Goal: Task Accomplishment & Management: Use online tool/utility

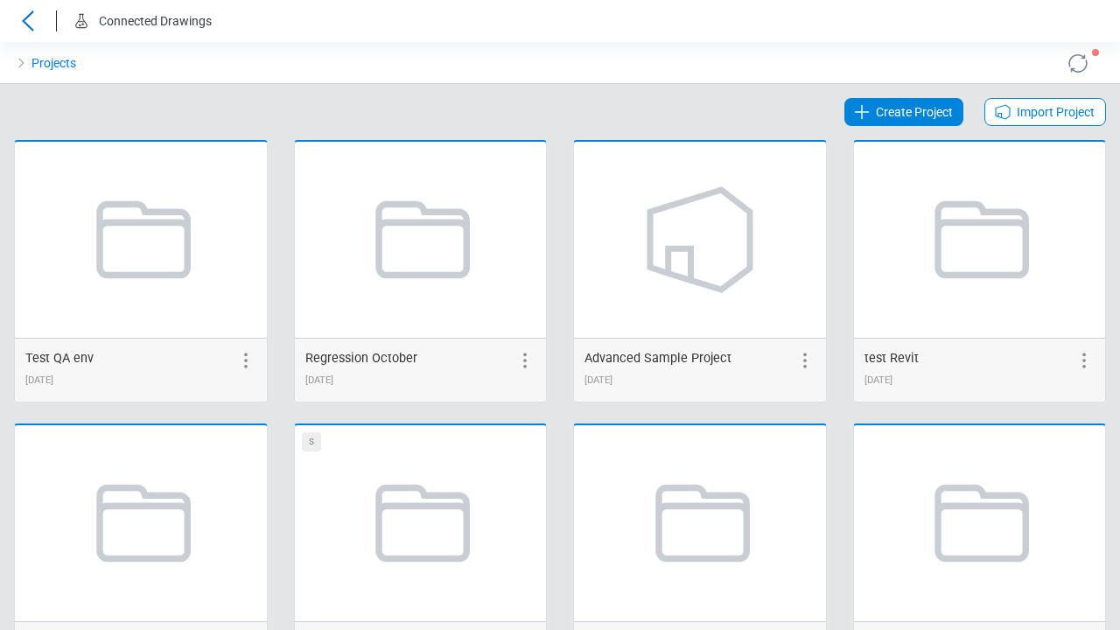
click at [906, 112] on span "Create Project" at bounding box center [914, 112] width 77 height 21
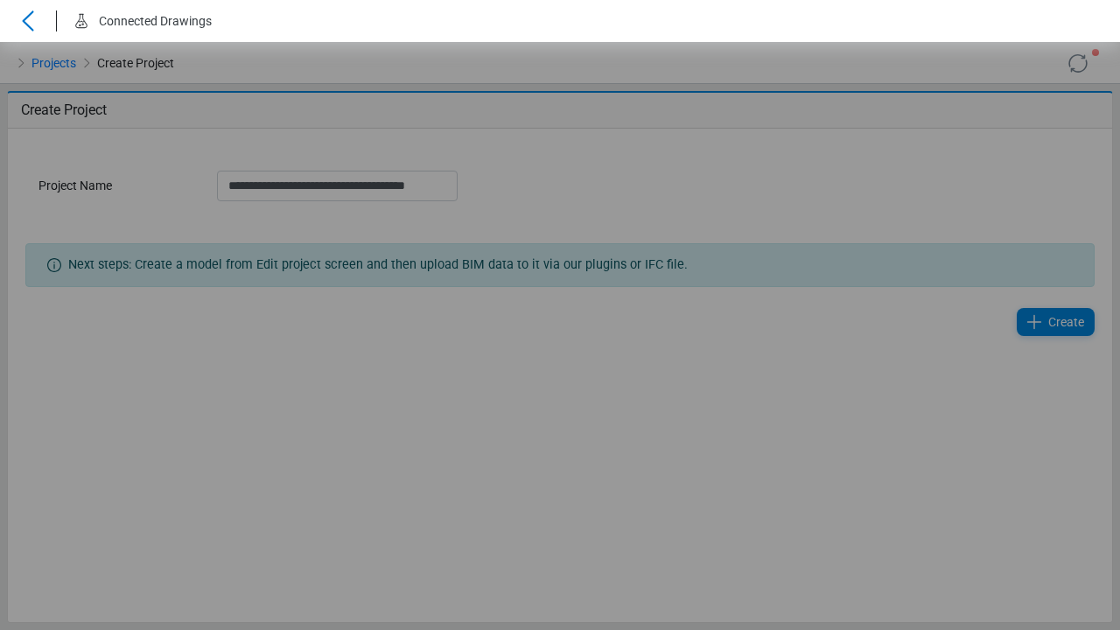
scroll to position [0, 6]
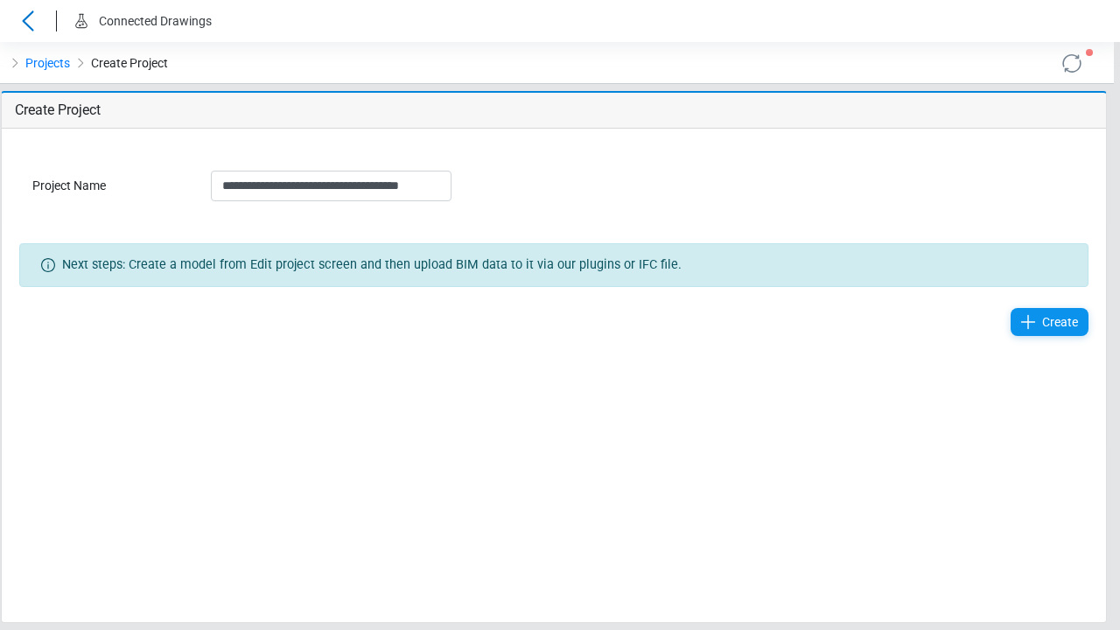
type input "**********"
click at [1056, 322] on span "Create" at bounding box center [1060, 322] width 36 height 21
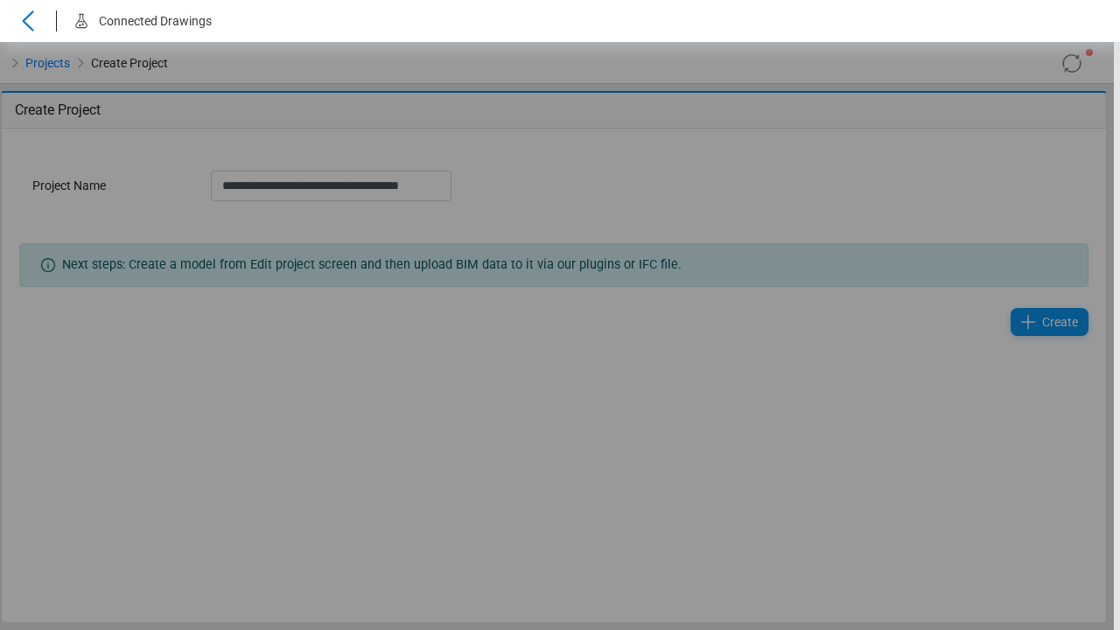
scroll to position [0, 0]
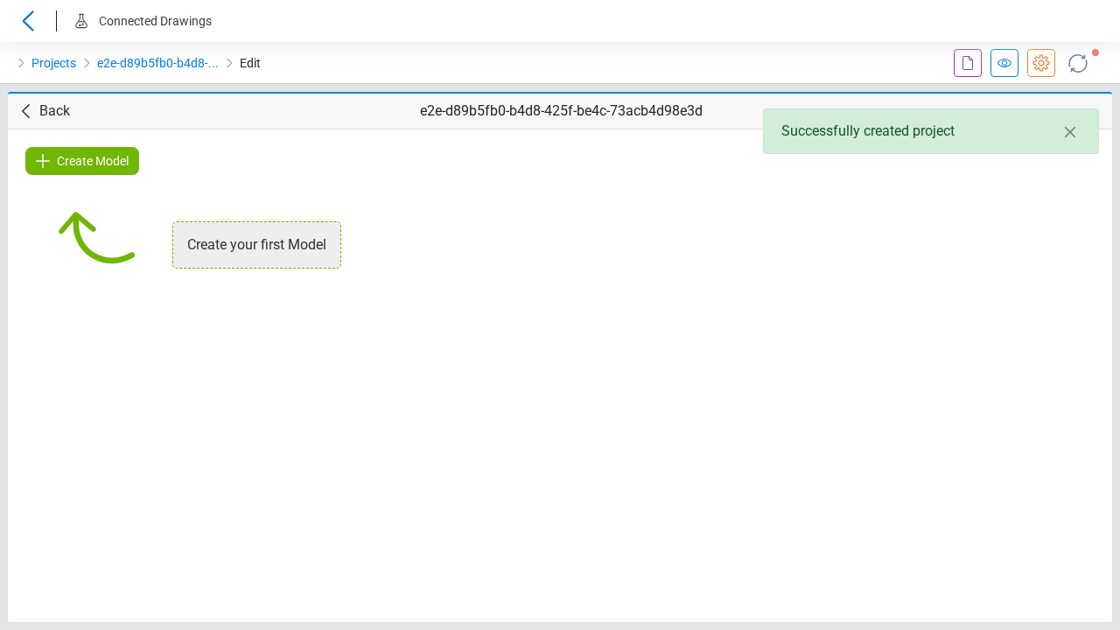
click at [1042, 63] on icon at bounding box center [1041, 63] width 21 height 21
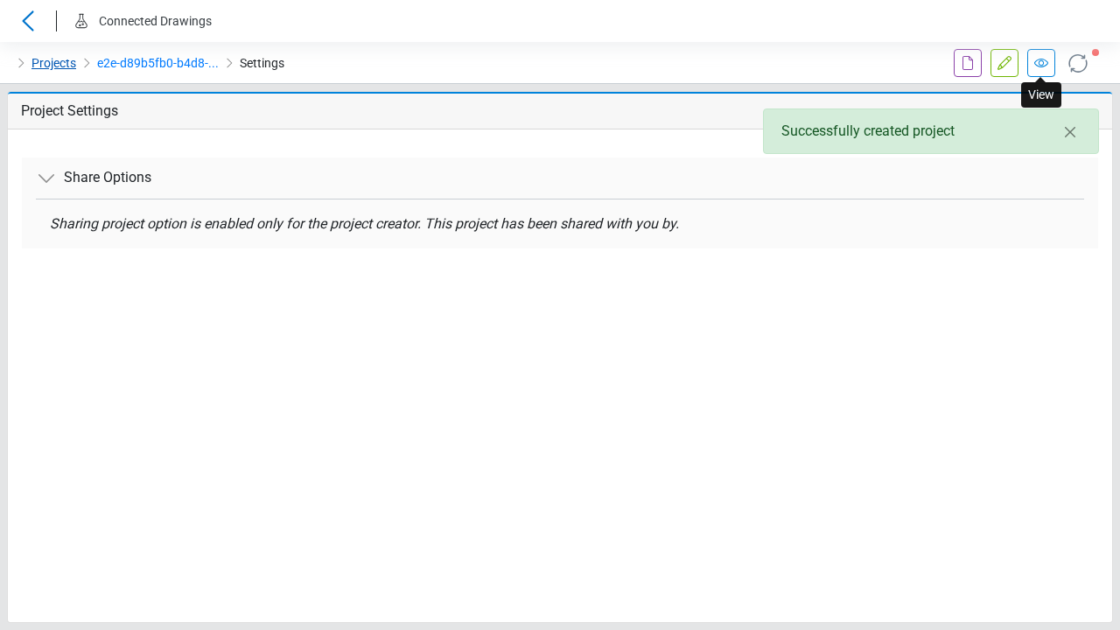
click at [53, 63] on link "Projects" at bounding box center [54, 63] width 45 height 21
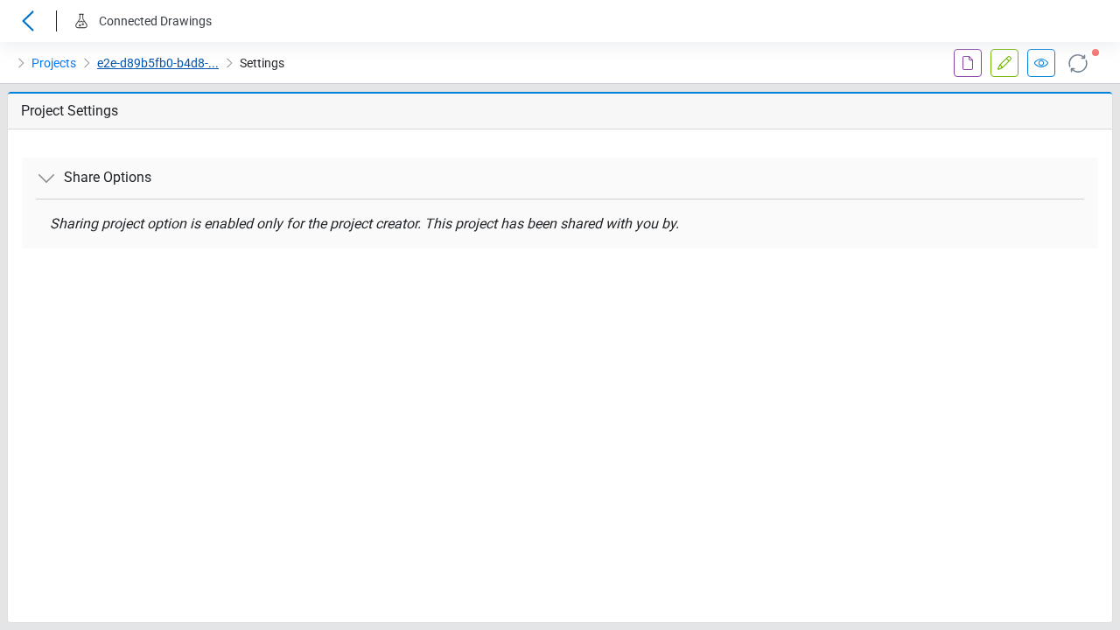
click at [156, 63] on link "e2e-d89b5fb0-b4d8-..." at bounding box center [158, 63] width 122 height 21
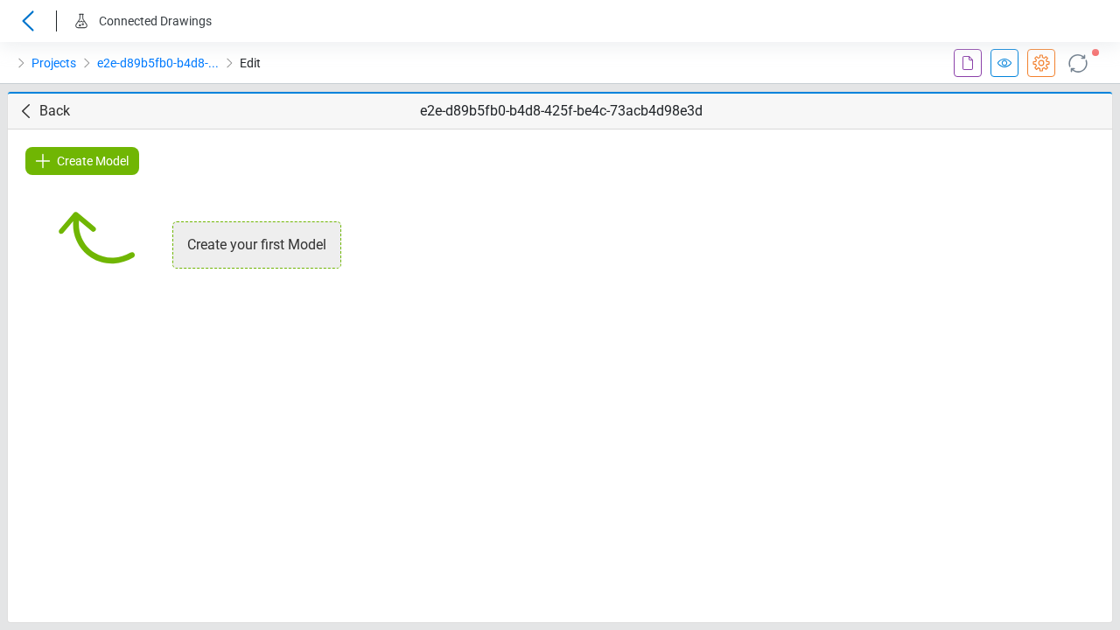
click at [1042, 63] on icon at bounding box center [1041, 63] width 21 height 21
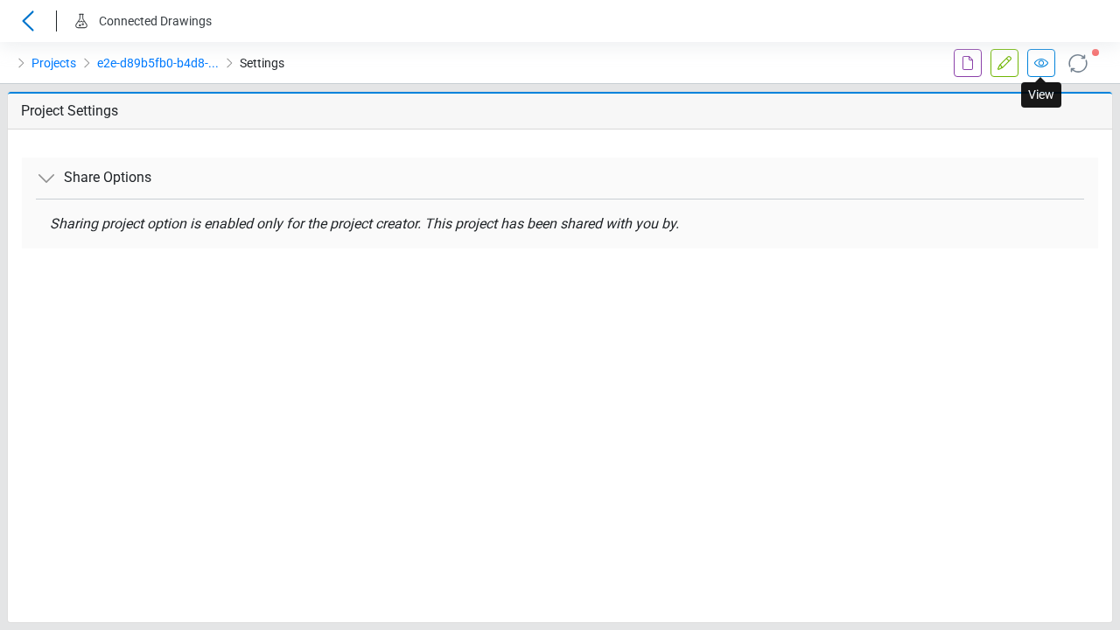
click at [968, 63] on icon at bounding box center [968, 63] width 21 height 21
click at [1005, 63] on icon at bounding box center [1004, 63] width 21 height 21
click at [1042, 63] on icon at bounding box center [1041, 63] width 21 height 21
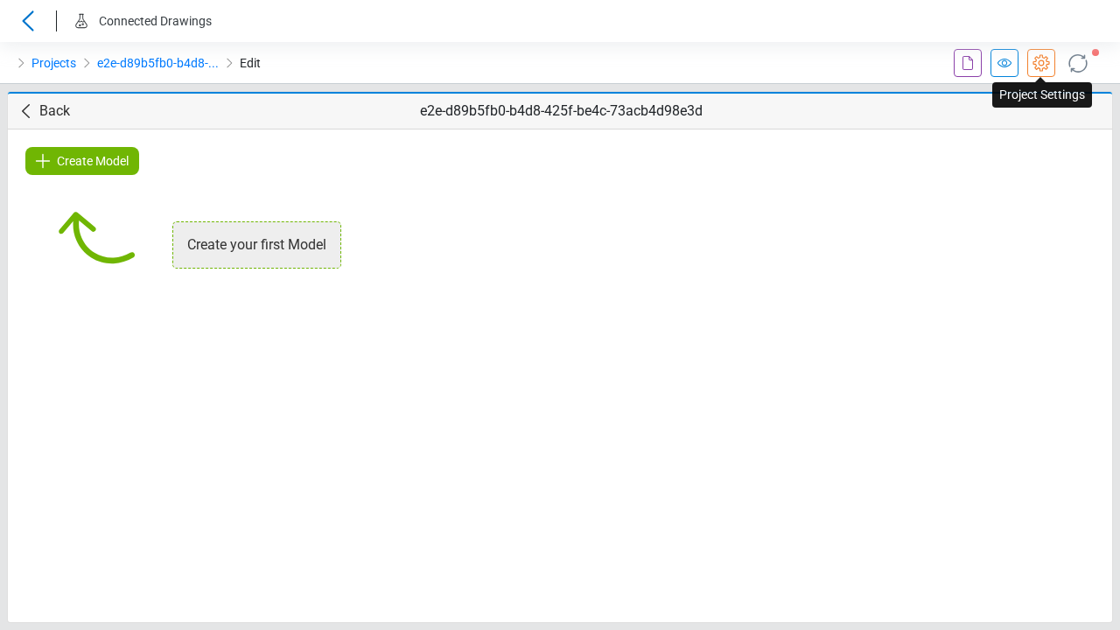
click at [82, 161] on span "Create Model" at bounding box center [93, 161] width 72 height 21
type input "**********"
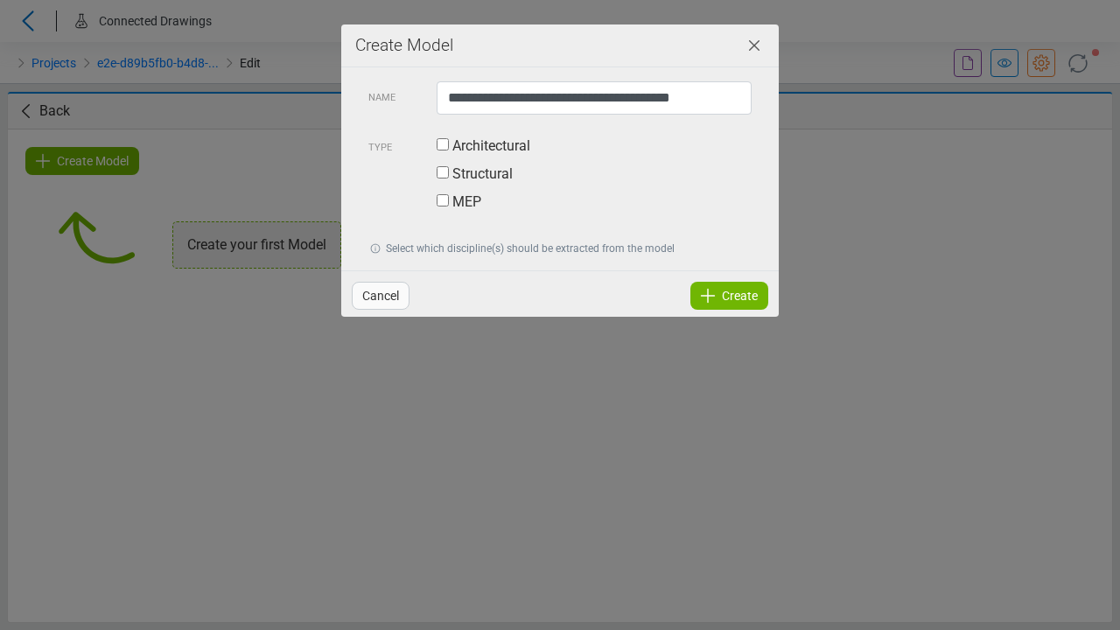
click at [443, 136] on label "Architectural" at bounding box center [484, 146] width 94 height 21
click at [730, 296] on span "Create" at bounding box center [740, 295] width 36 height 21
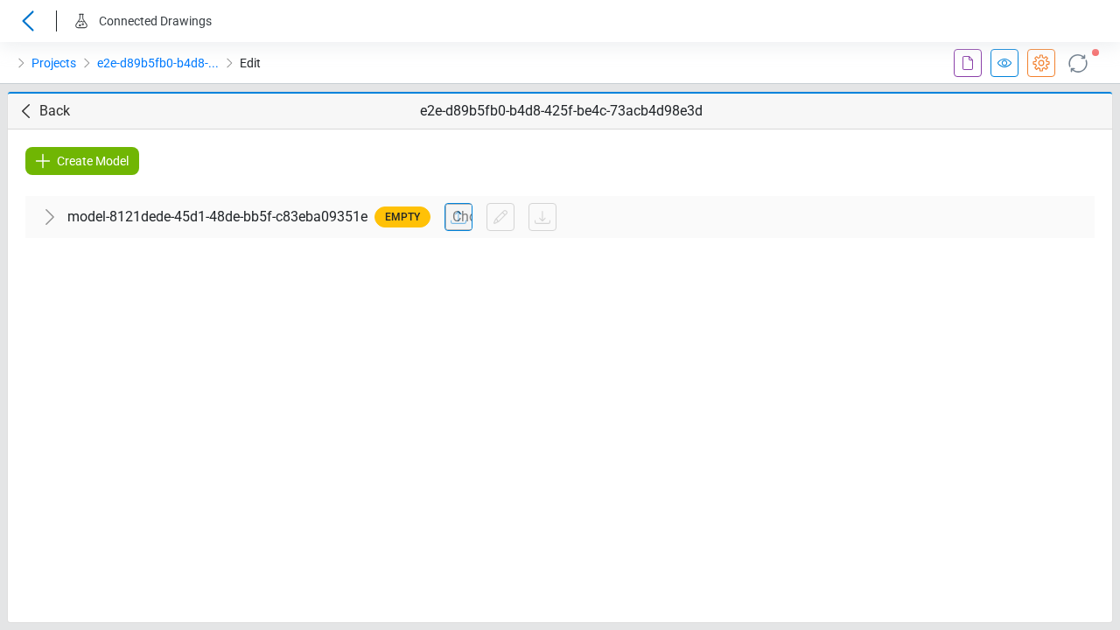
click at [1042, 63] on icon at bounding box center [1041, 63] width 21 height 21
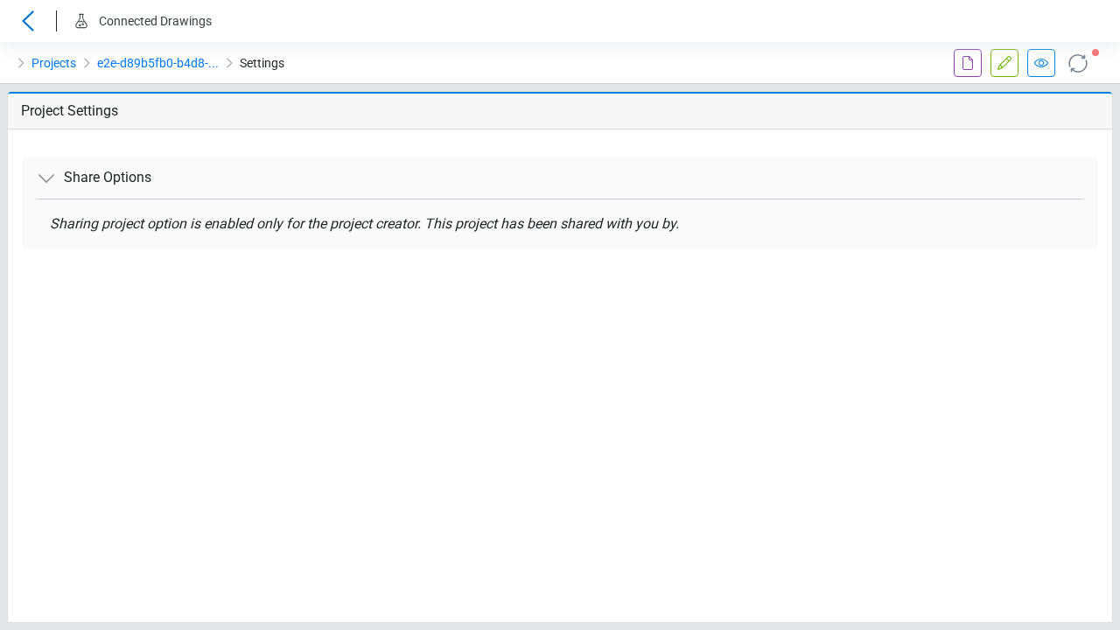
click at [1078, 63] on icon at bounding box center [1078, 63] width 28 height 28
click at [156, 63] on link "e2e-d89b5fb0-b4d8-..." at bounding box center [158, 63] width 122 height 21
click at [1042, 63] on icon at bounding box center [1041, 63] width 21 height 21
